Goal: Navigation & Orientation: Find specific page/section

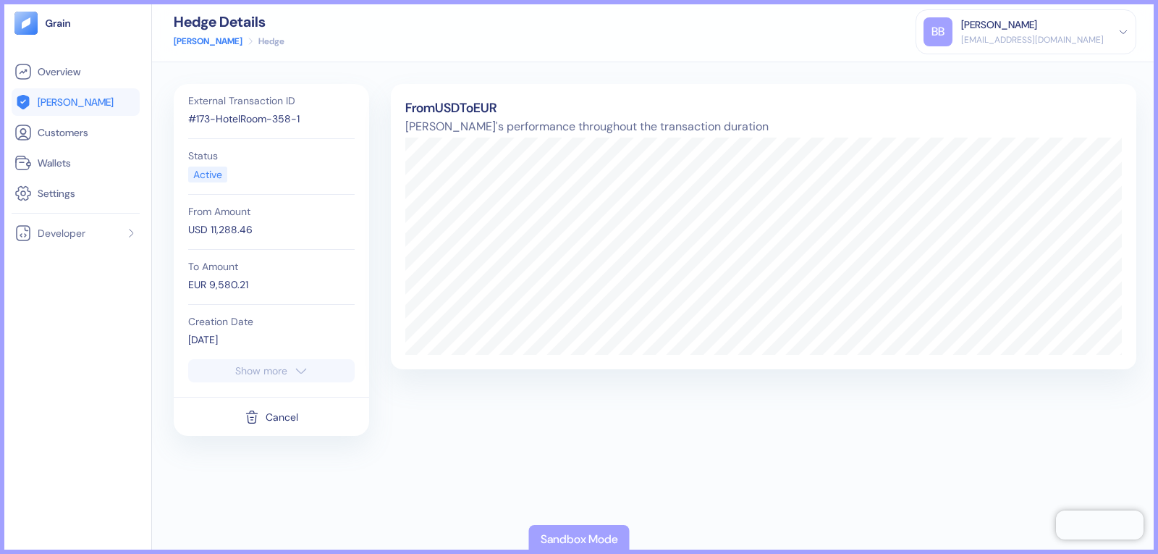
click at [188, 42] on link "[PERSON_NAME]" at bounding box center [208, 41] width 69 height 13
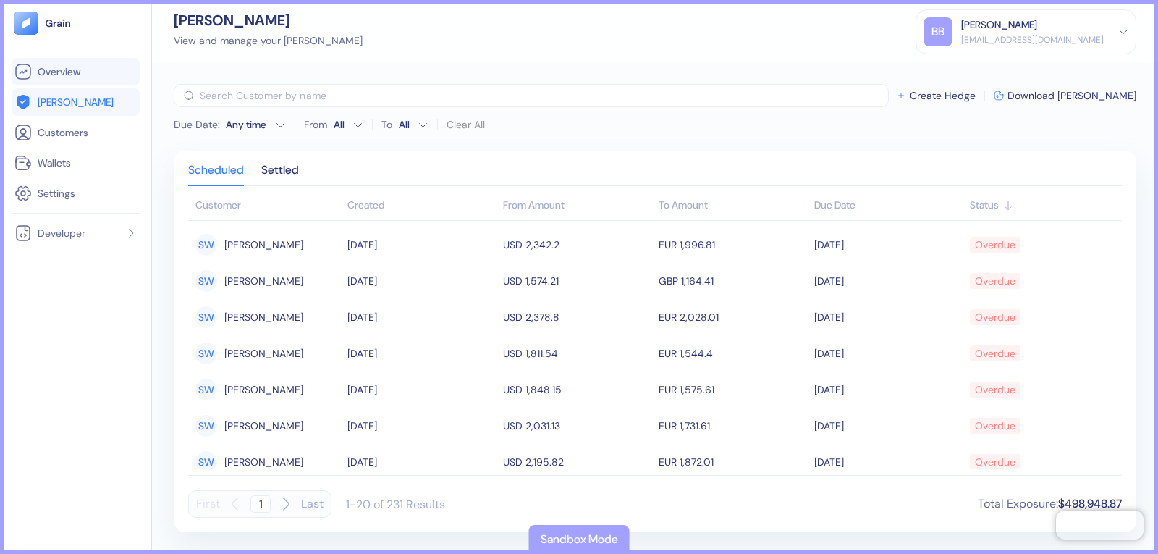
click at [43, 69] on span "Overview" at bounding box center [59, 71] width 43 height 14
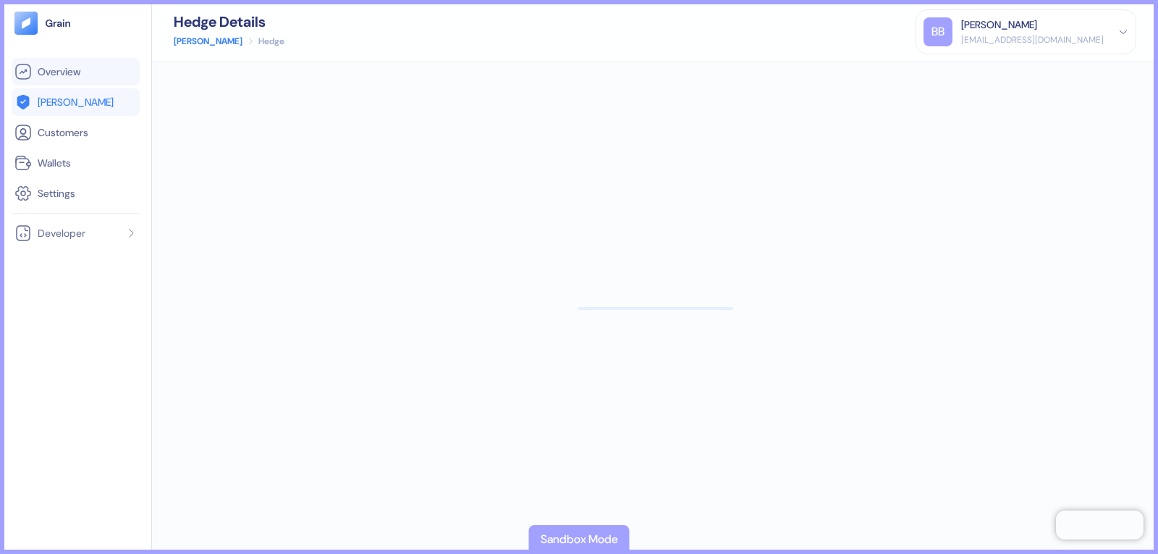
click at [62, 72] on span "Overview" at bounding box center [59, 71] width 43 height 14
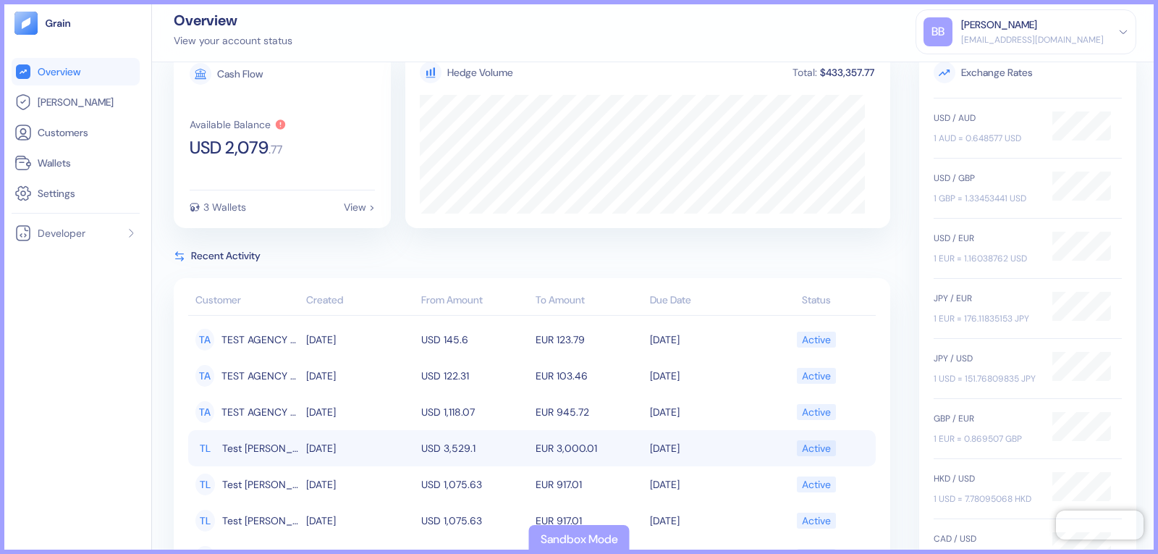
scroll to position [72, 0]
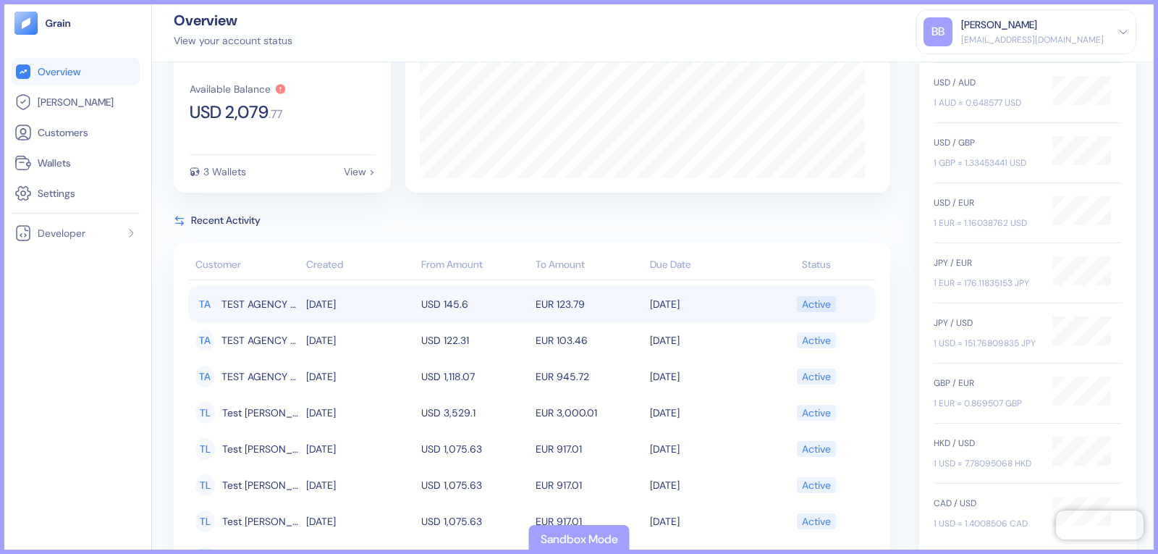
click at [274, 306] on span "TEST AGENCY BOOKING" at bounding box center [260, 304] width 78 height 25
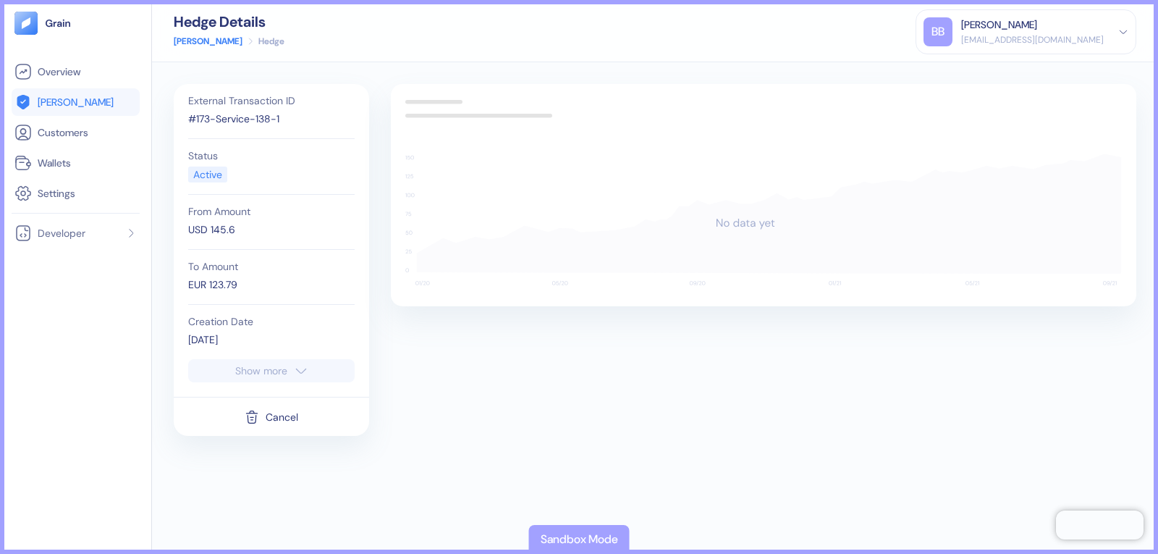
click at [62, 104] on span "[PERSON_NAME]" at bounding box center [76, 102] width 76 height 14
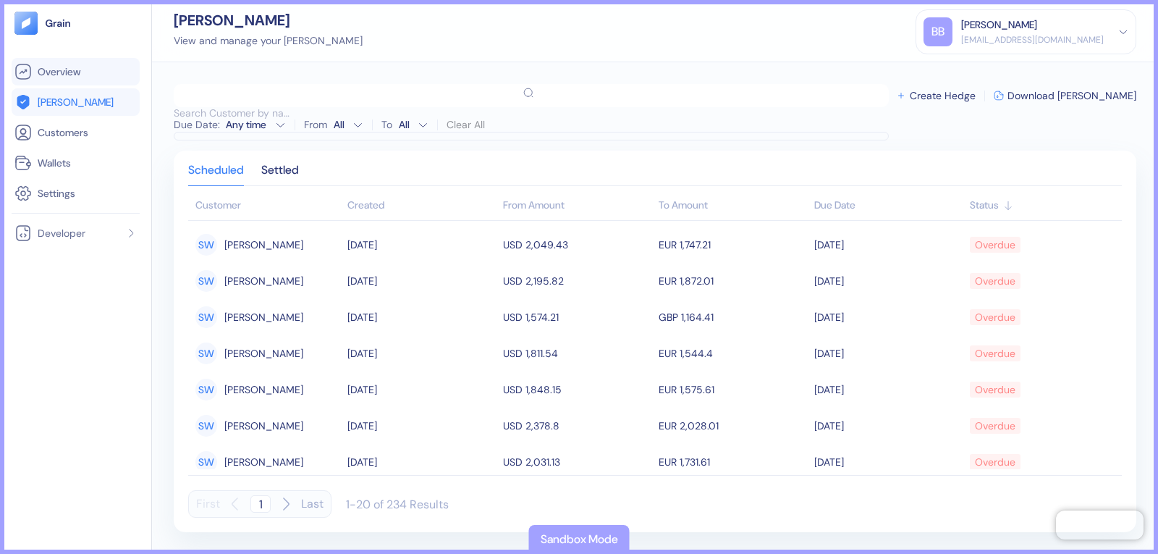
click at [62, 77] on span "Overview" at bounding box center [59, 71] width 43 height 14
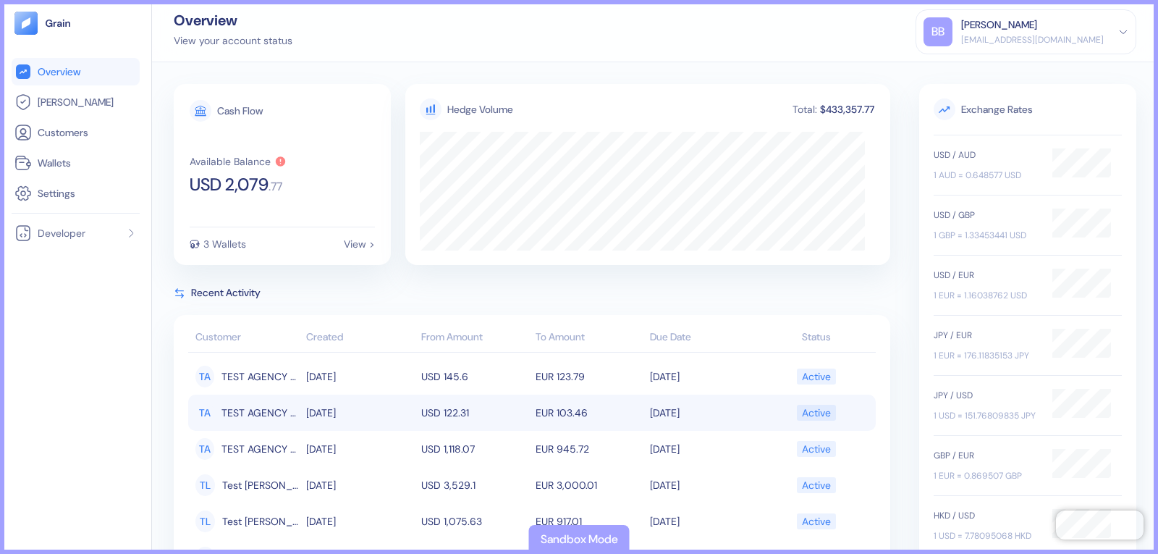
scroll to position [72, 0]
